Goal: Information Seeking & Learning: Learn about a topic

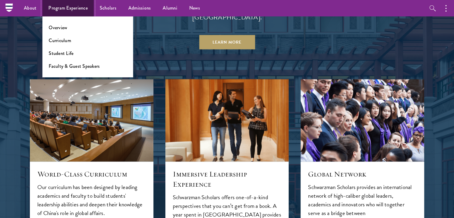
scroll to position [567, 0]
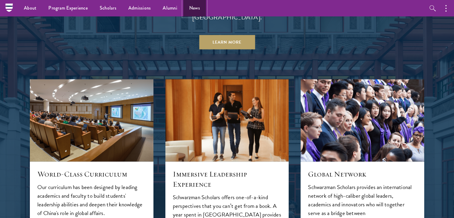
click at [188, 7] on link "News" at bounding box center [194, 8] width 23 height 16
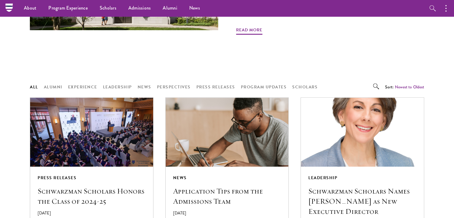
scroll to position [418, 0]
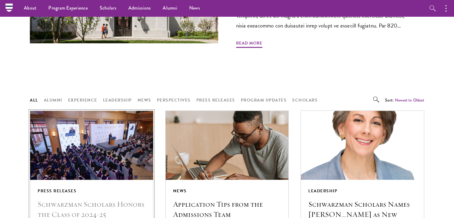
click at [116, 123] on img at bounding box center [91, 144] width 130 height 73
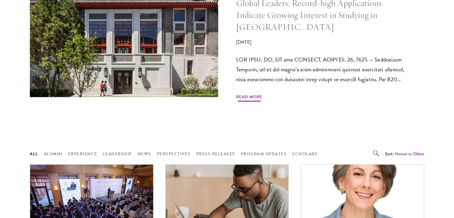
scroll to position [449, 0]
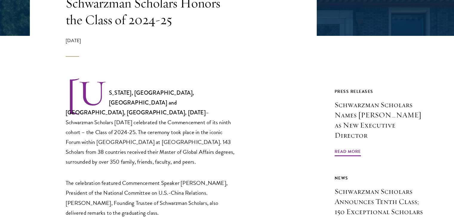
scroll to position [179, 0]
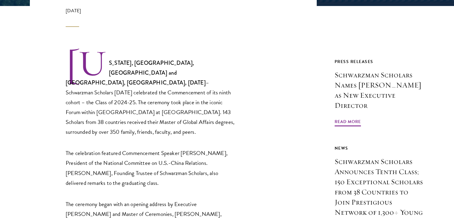
click at [190, 70] on p "NEW YORK, NY, USA and BEIJING, CHINA, June 22, 2025 – Schwarzman Scholars today…" at bounding box center [151, 92] width 170 height 87
click at [180, 80] on p "NEW YORK, NY, USA and BEIJING, CHINA, June 22, 2025 – Schwarzman Scholars today…" at bounding box center [151, 92] width 170 height 87
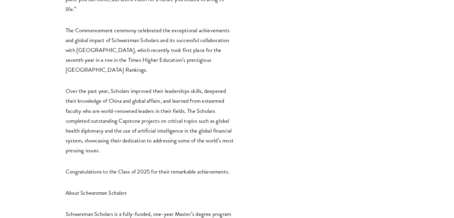
scroll to position [925, 0]
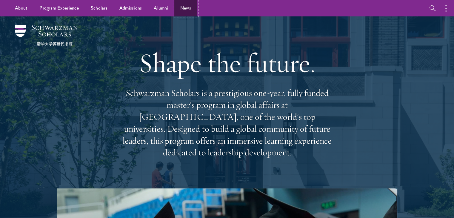
click at [185, 9] on link "News" at bounding box center [185, 8] width 23 height 16
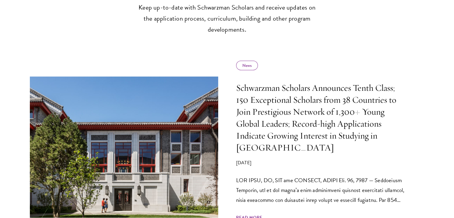
scroll to position [330, 0]
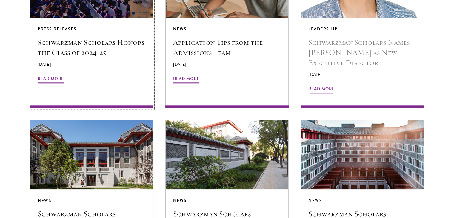
scroll to position [597, 0]
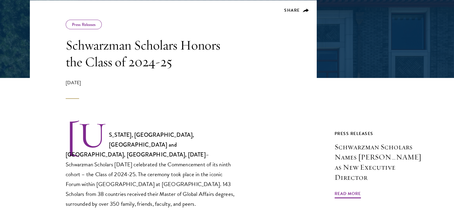
scroll to position [179, 0]
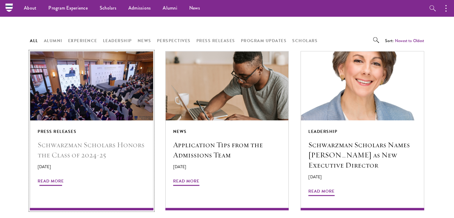
click at [78, 140] on h5 "Schwarzman Scholars Honors the Class of 2024-25" at bounding box center [92, 150] width 108 height 20
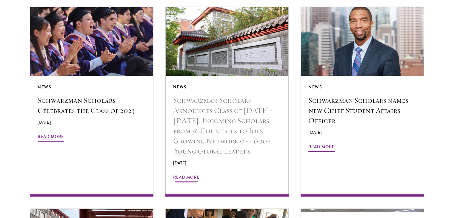
scroll to position [656, 0]
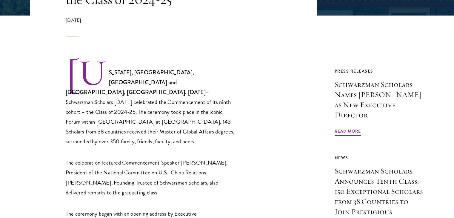
scroll to position [179, 0]
